Goal: Contribute content: Contribute content

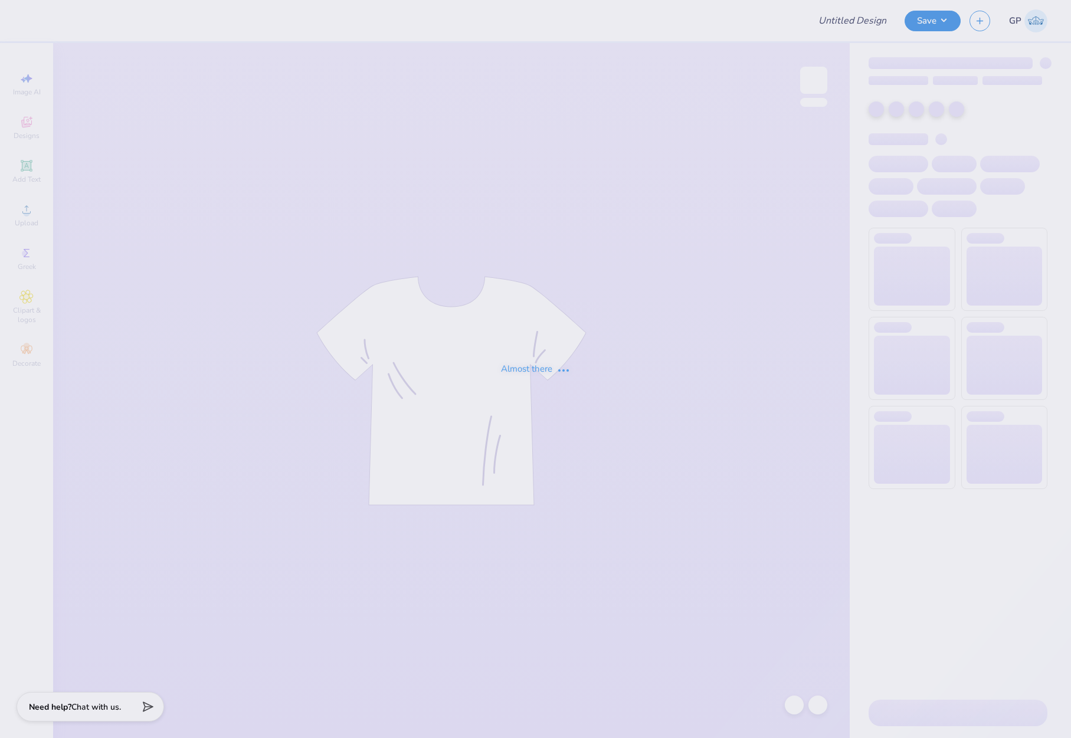
type input "[PERSON_NAME] : University of [US_STATE]: [PERSON_NAME]"
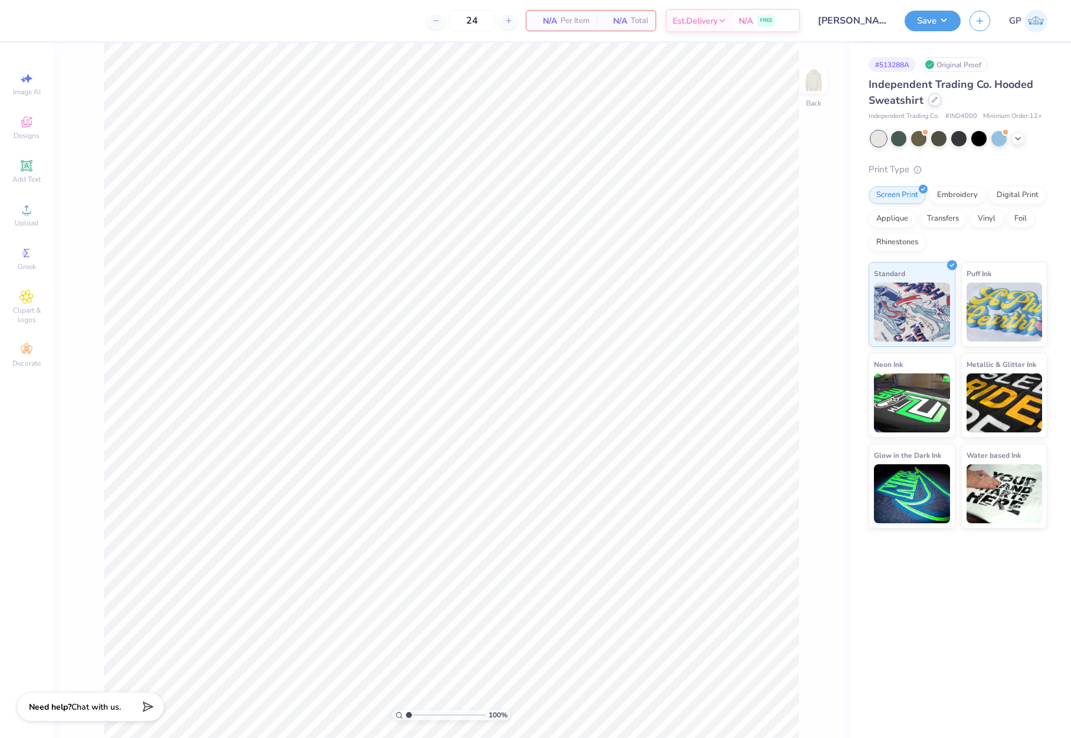
click at [933, 100] on icon at bounding box center [935, 100] width 6 height 6
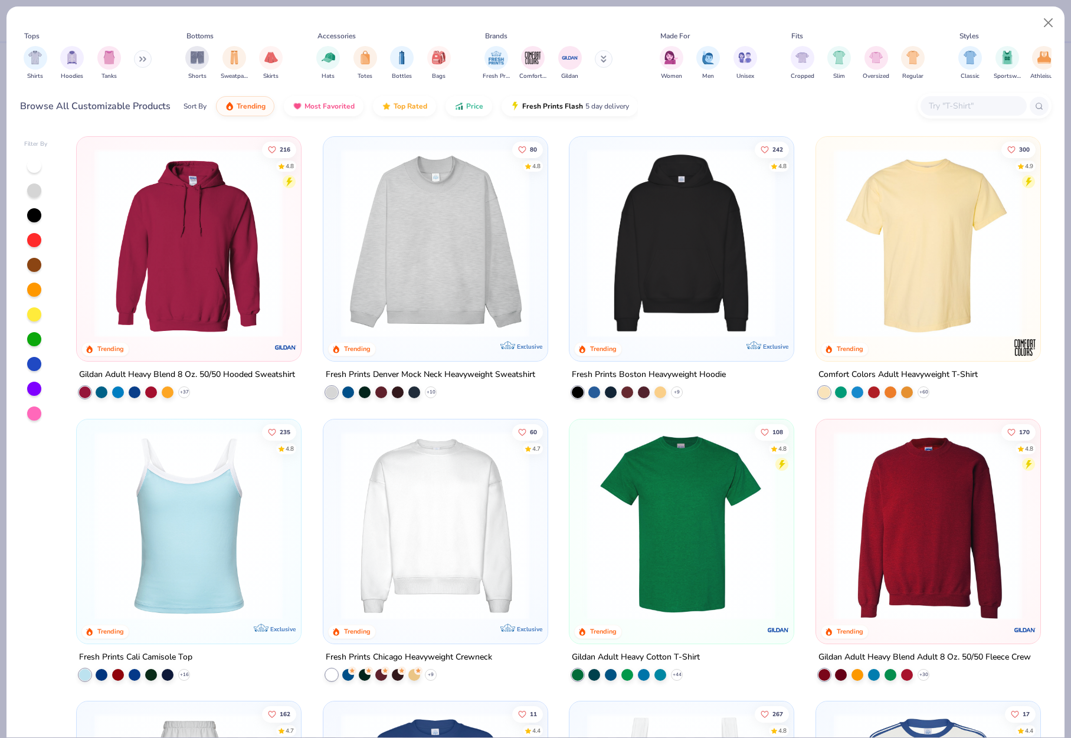
click at [938, 109] on input "text" at bounding box center [973, 106] width 91 height 14
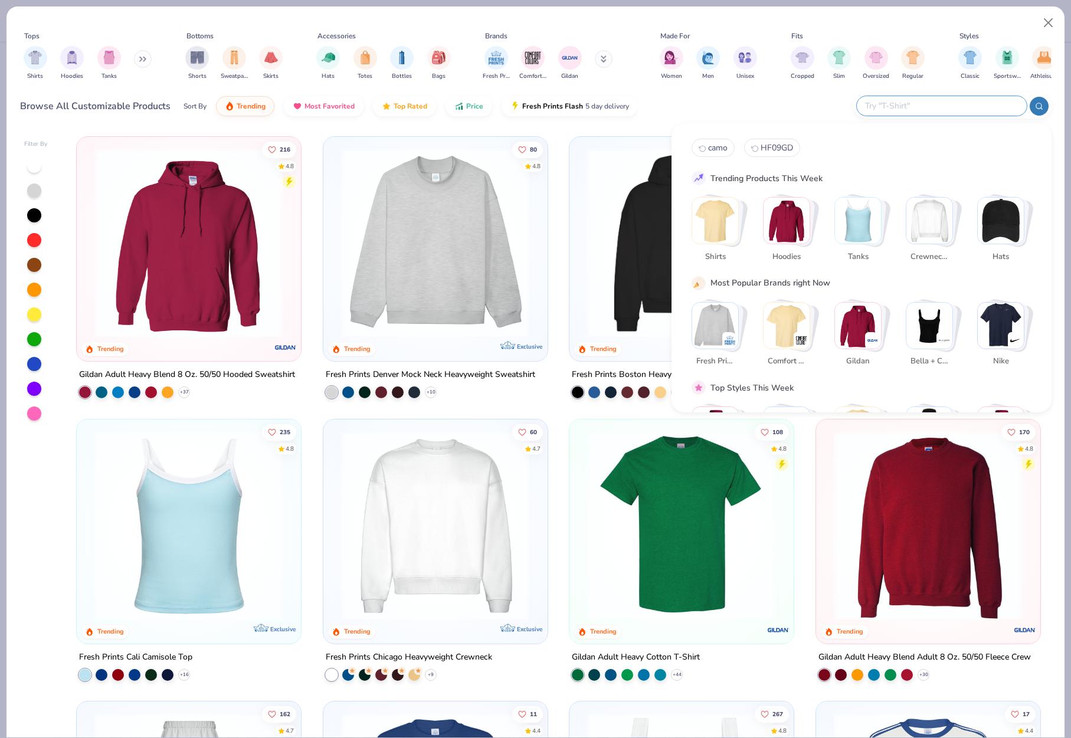
paste input "[PERSON_NAME] P1607"
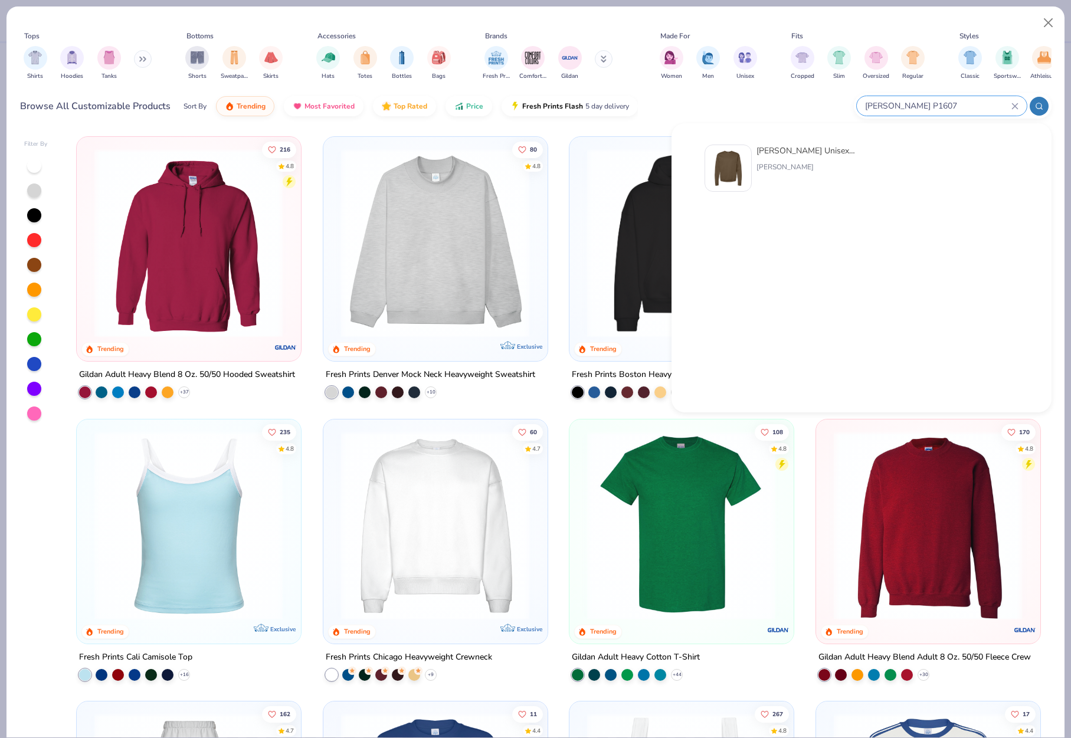
type input "[PERSON_NAME] P1607"
click at [726, 165] on img at bounding box center [728, 168] width 37 height 37
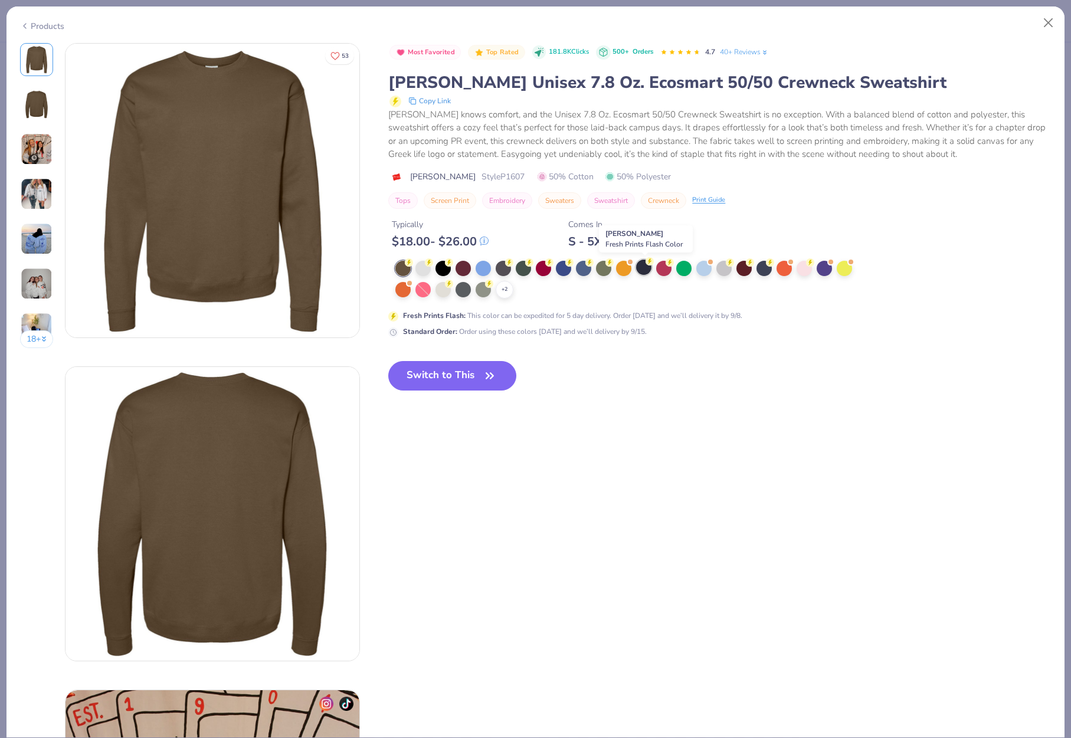
click at [643, 273] on div at bounding box center [643, 267] width 15 height 15
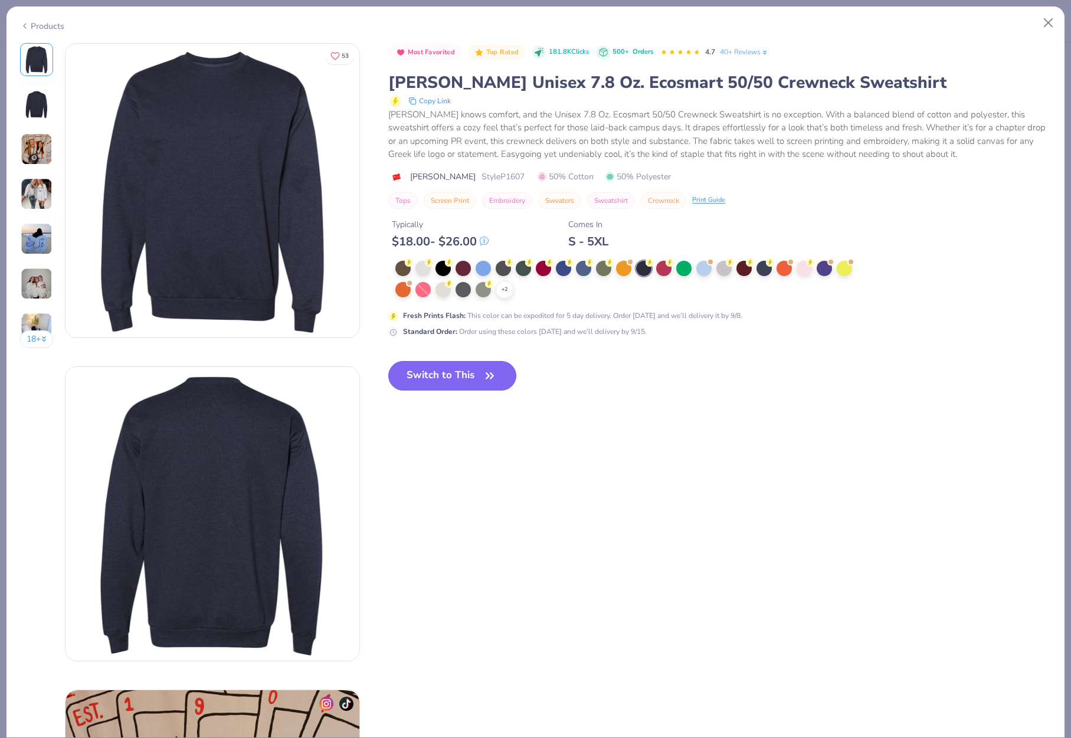
click at [438, 372] on button "Switch to This" at bounding box center [452, 376] width 128 height 30
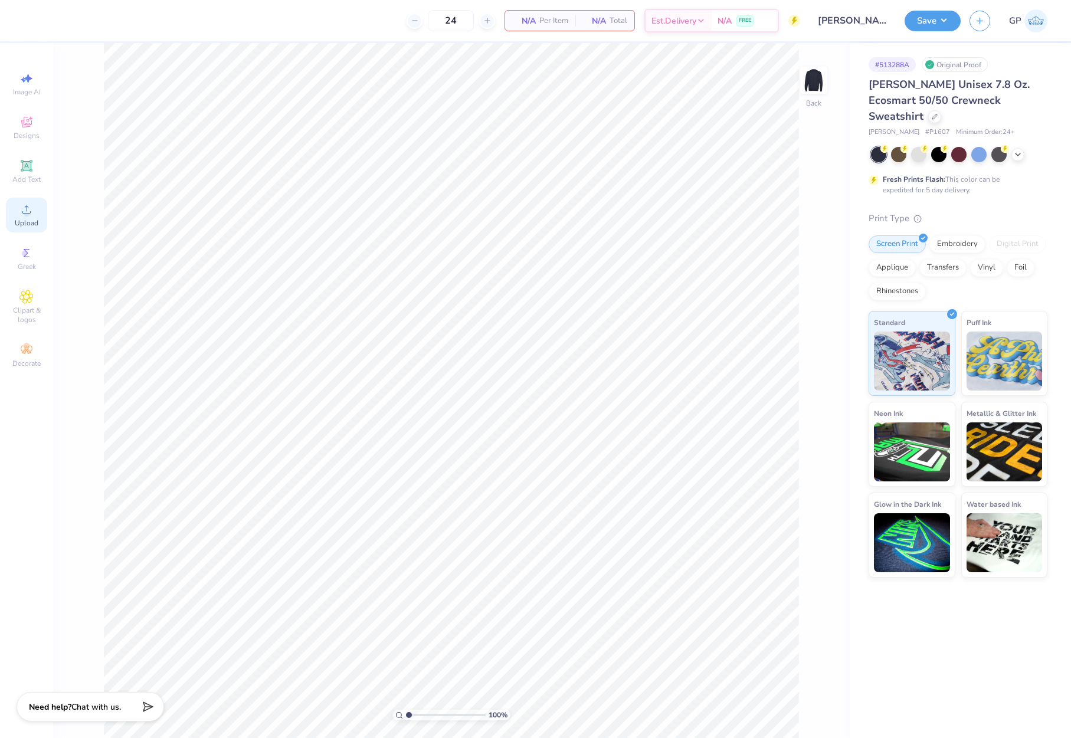
click at [34, 207] on div "Upload" at bounding box center [26, 215] width 41 height 35
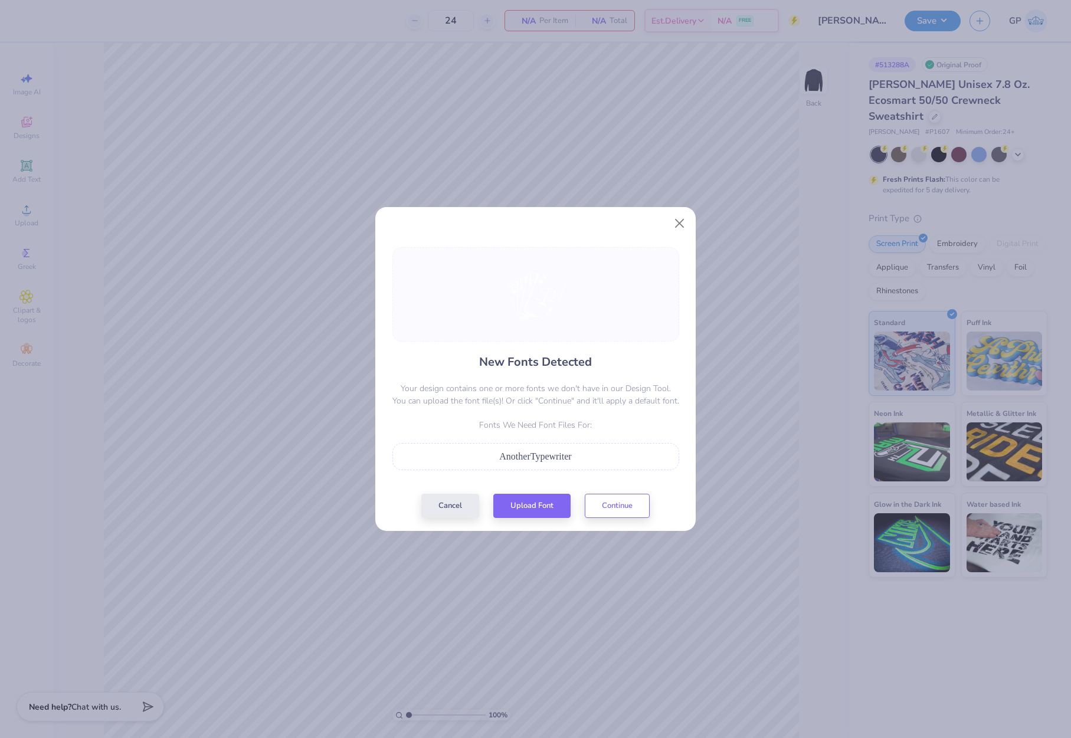
click at [535, 457] on span "AnotherTypewriter" at bounding box center [535, 456] width 72 height 10
click at [523, 499] on button "Upload Font" at bounding box center [531, 503] width 77 height 24
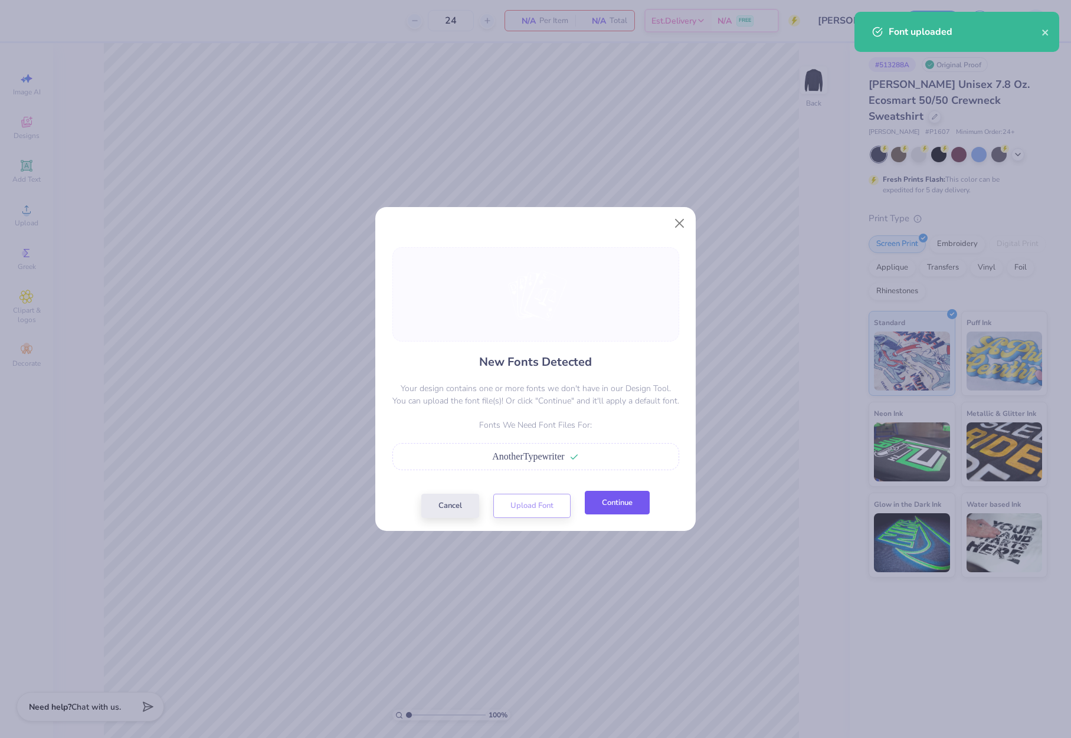
click at [606, 512] on button "Continue" at bounding box center [617, 503] width 65 height 24
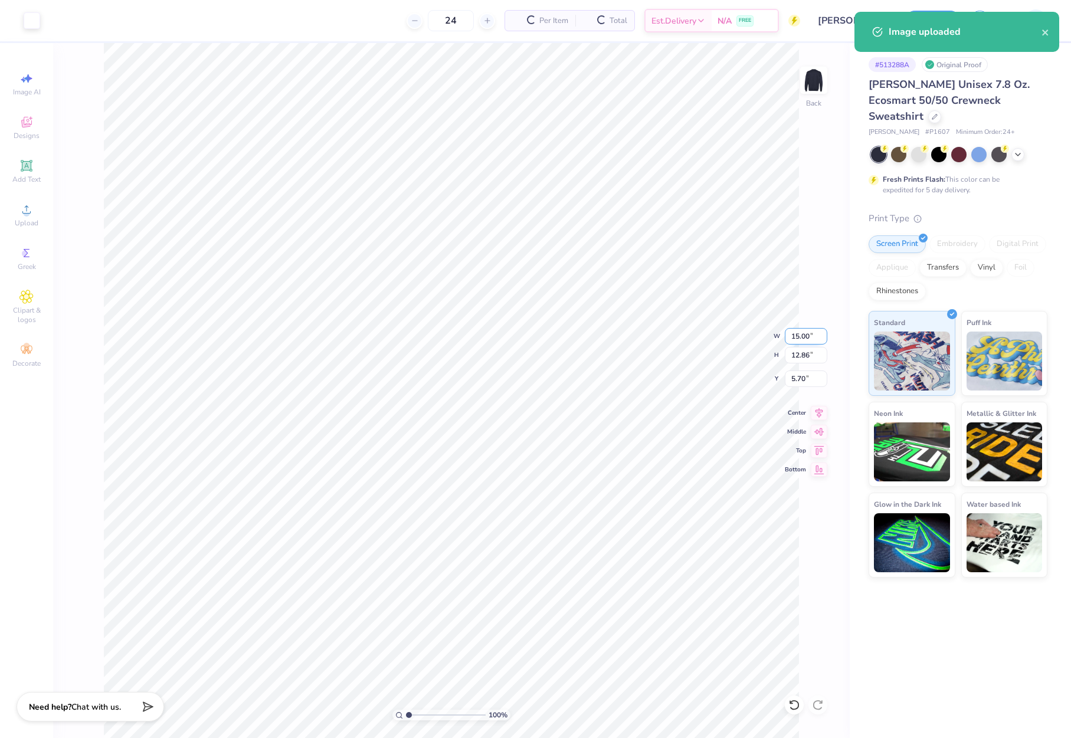
click at [803, 341] on input "15.00" at bounding box center [806, 336] width 42 height 17
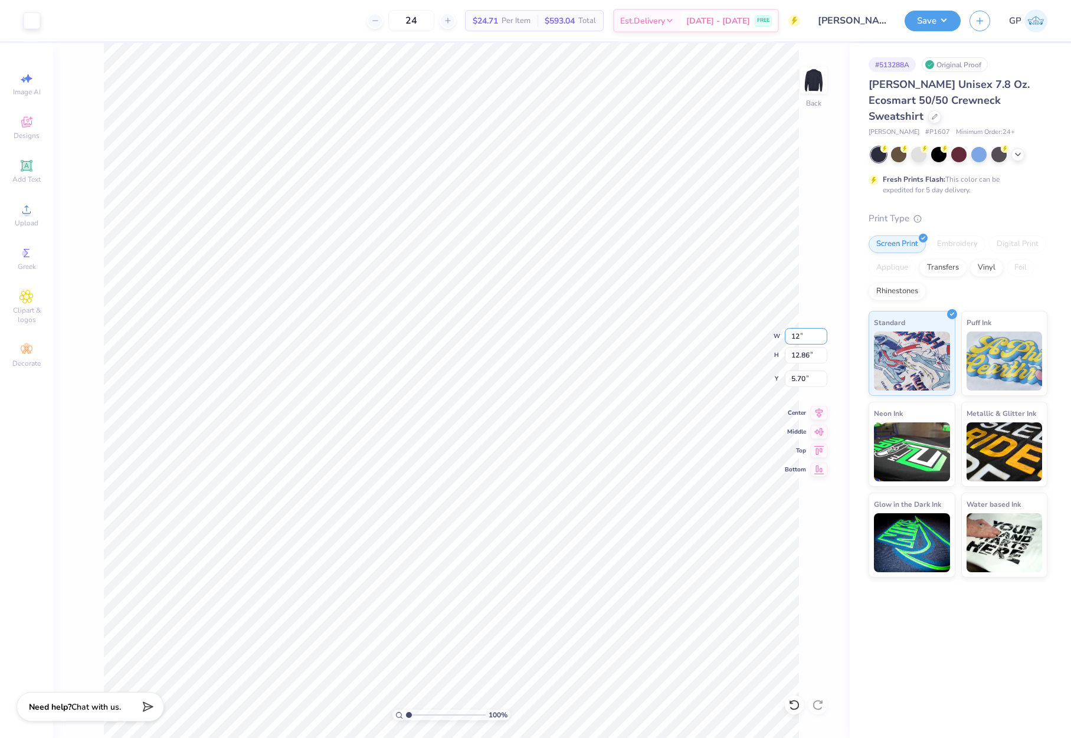
type input "12.00"
type input "10.29"
click at [803, 380] on input "6.98" at bounding box center [806, 379] width 42 height 17
type input "3.00"
click at [925, 23] on button "Save" at bounding box center [933, 19] width 56 height 21
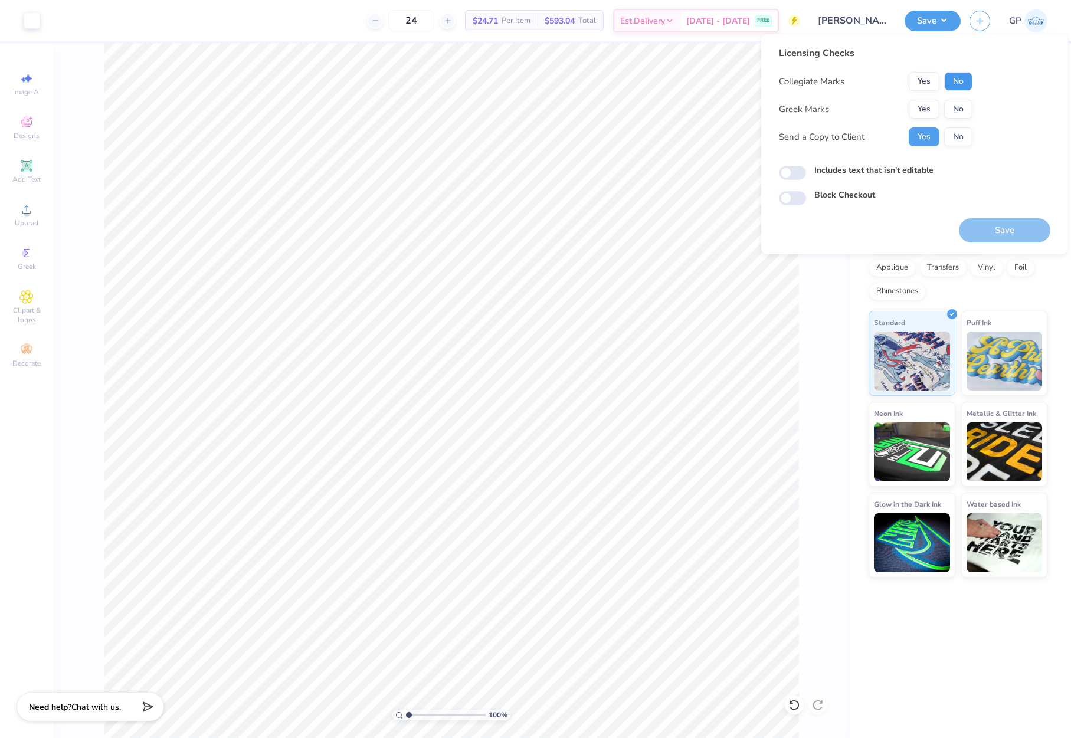
click at [959, 83] on button "No" at bounding box center [958, 81] width 28 height 19
click at [955, 104] on button "No" at bounding box center [958, 109] width 28 height 19
click at [1010, 235] on button "Save" at bounding box center [1004, 230] width 91 height 24
